Goal: Use online tool/utility: Use online tool/utility

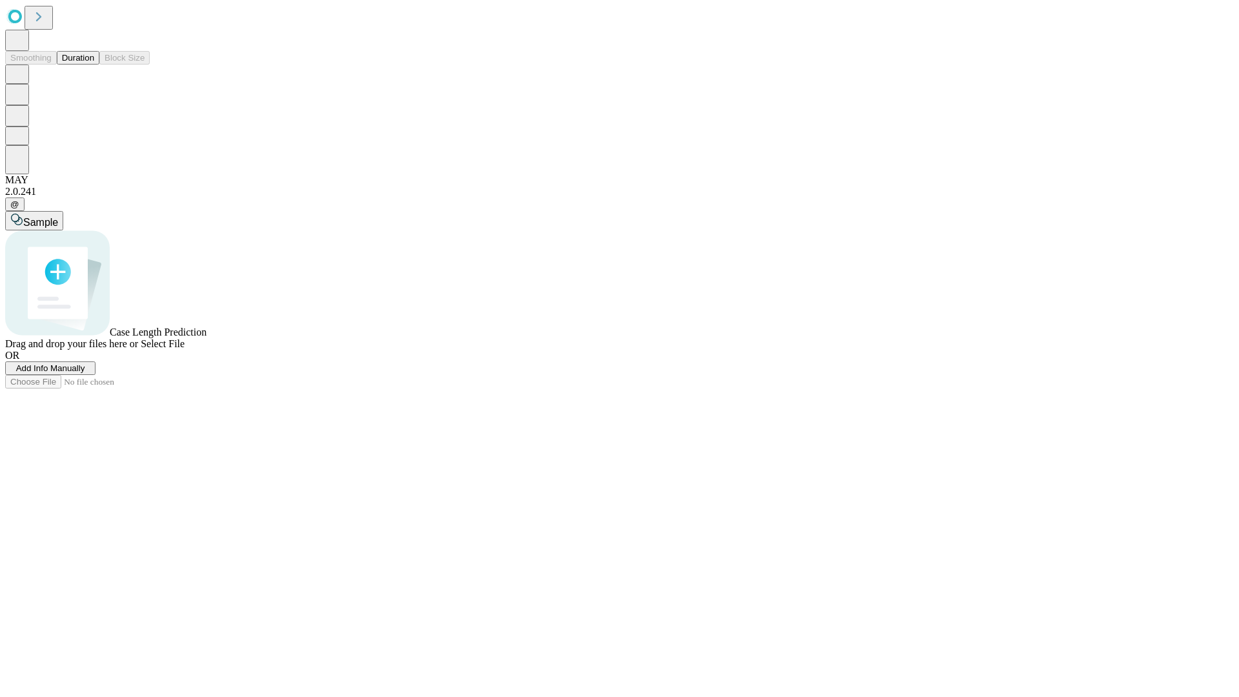
click at [94, 65] on button "Duration" at bounding box center [78, 58] width 43 height 14
click at [185, 349] on span "Select File" at bounding box center [163, 343] width 44 height 11
